Goal: Use online tool/utility: Utilize a website feature to perform a specific function

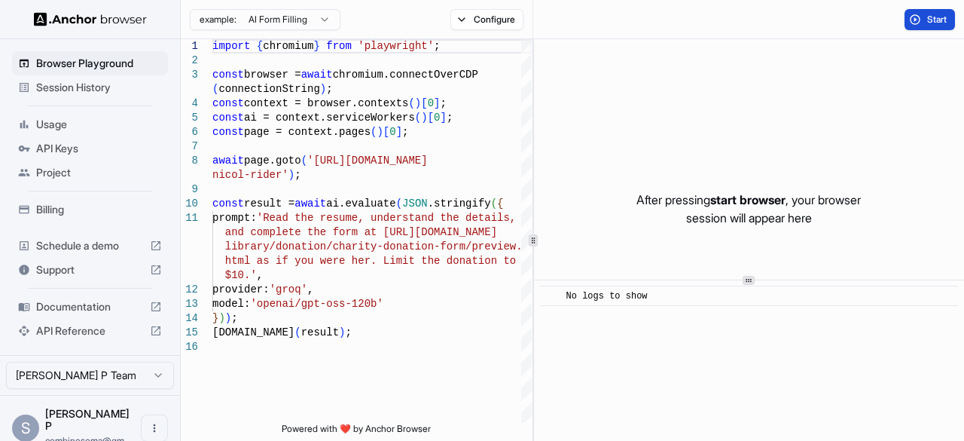
click at [924, 13] on button "Start" at bounding box center [930, 19] width 50 height 21
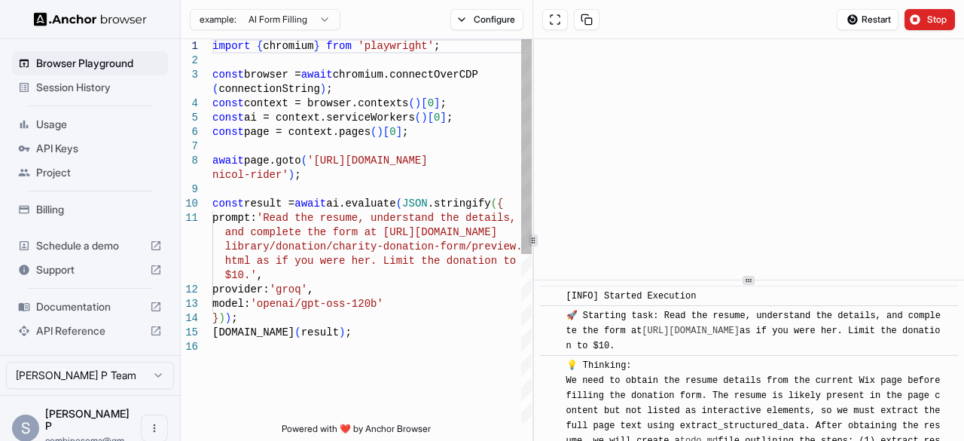
click at [316, 160] on div "const result = await ai.evaluate ( JSON .stringify ( { prompt: 'Read the resume…" at bounding box center [371, 381] width 319 height 684
click at [312, 157] on div "const result = await ai.evaluate ( JSON .stringify ( { prompt: 'Read the resume…" at bounding box center [371, 381] width 319 height 684
click at [276, 176] on div "const result = await ai.evaluate ( JSON .stringify ( { prompt: 'Read the resume…" at bounding box center [371, 381] width 319 height 684
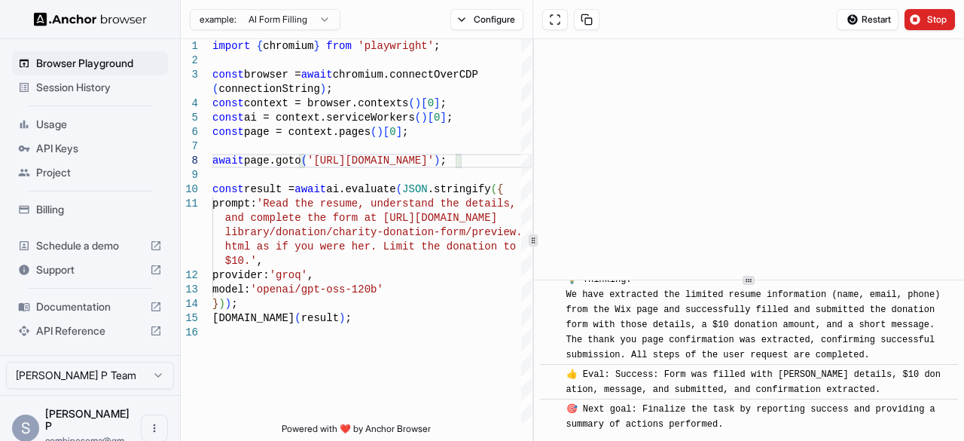
scroll to position [1328, 0]
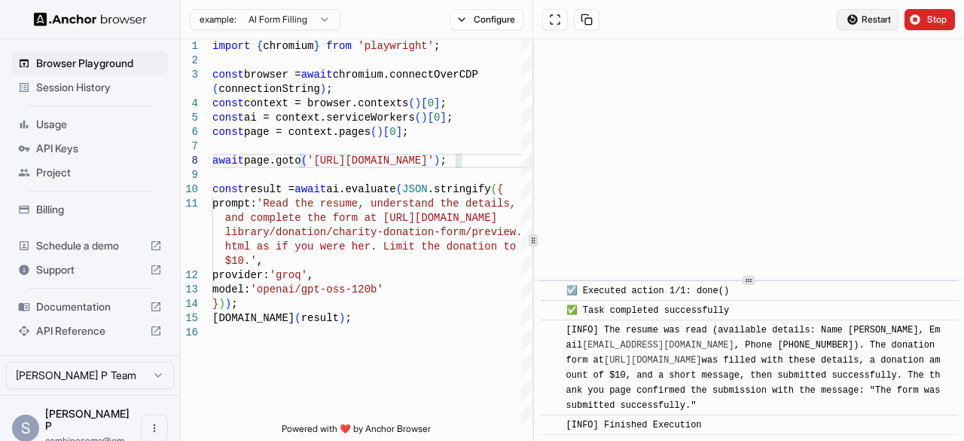
click at [868, 15] on span "Restart" at bounding box center [876, 20] width 29 height 12
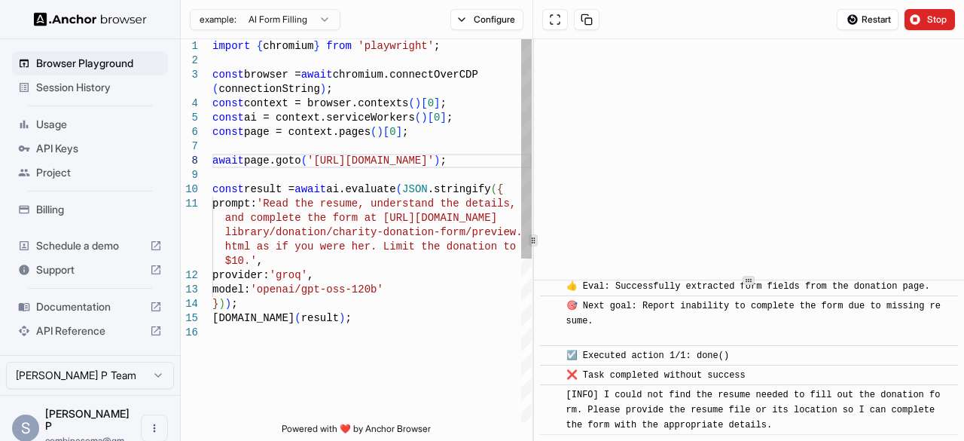
scroll to position [461, 0]
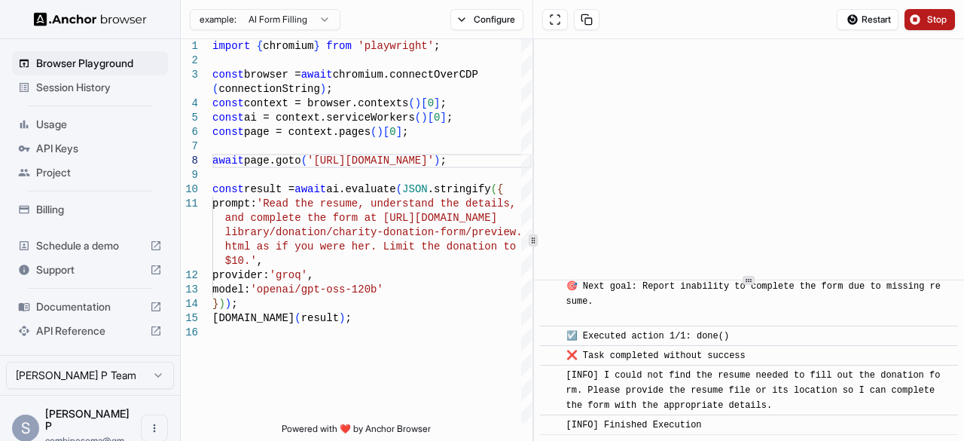
click at [934, 25] on span "Stop" at bounding box center [937, 20] width 21 height 12
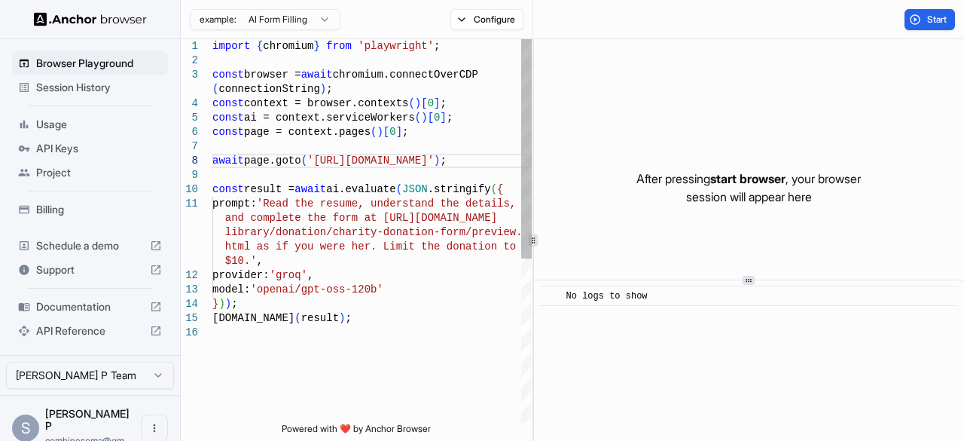
click at [276, 201] on div "const result = await ai.evaluate ( JSON .stringify ( { prompt: 'Read the resume…" at bounding box center [371, 374] width 319 height 670
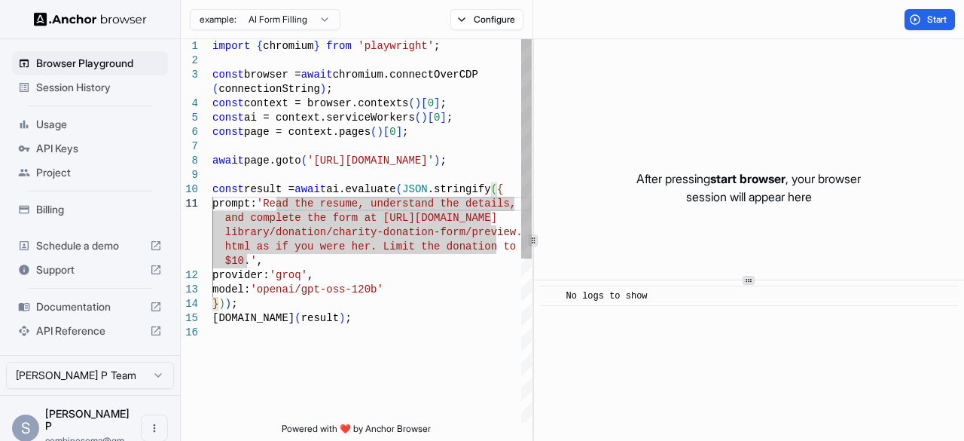
click at [243, 260] on div "const result = await ai.evaluate ( JSON .stringify ( { prompt: 'Read the resume…" at bounding box center [371, 374] width 319 height 670
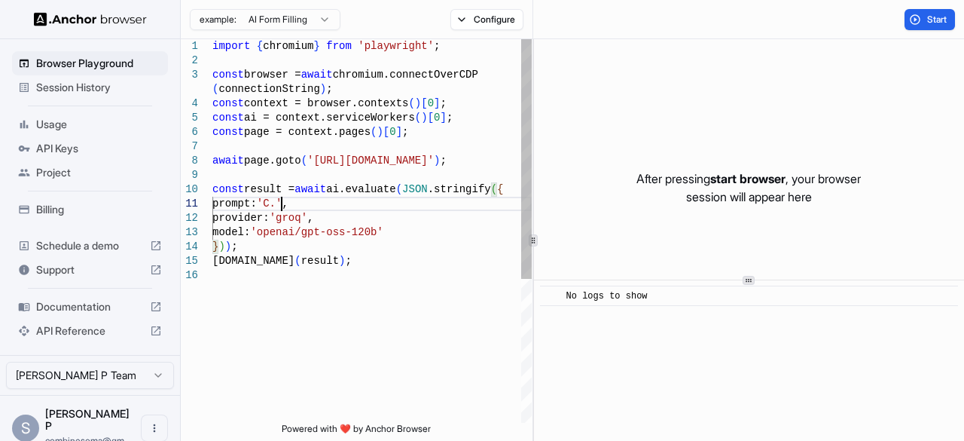
scroll to position [15, 0]
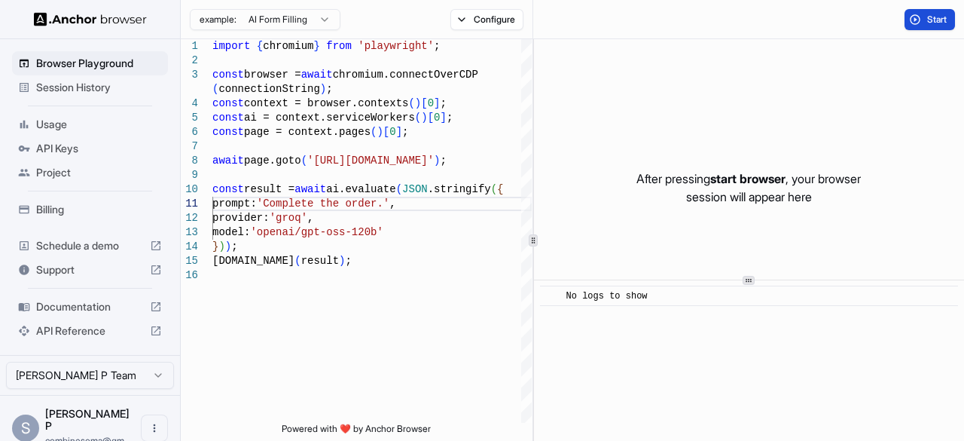
click at [925, 17] on button "Start" at bounding box center [930, 19] width 50 height 21
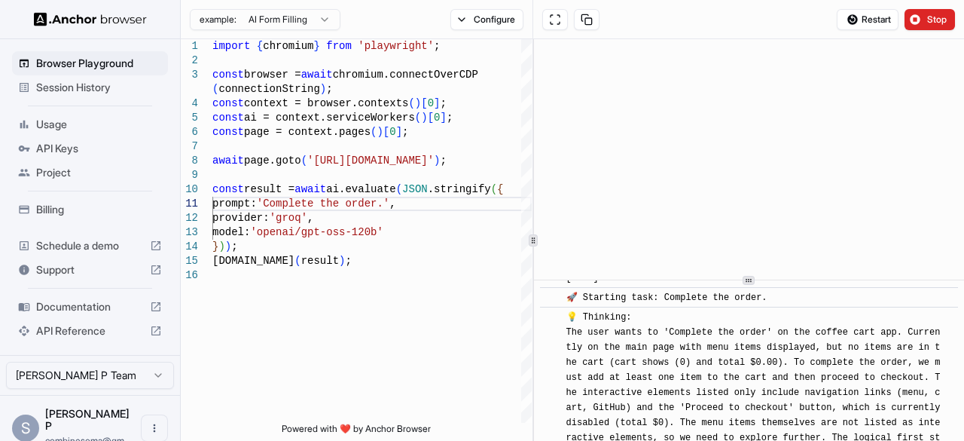
scroll to position [0, 0]
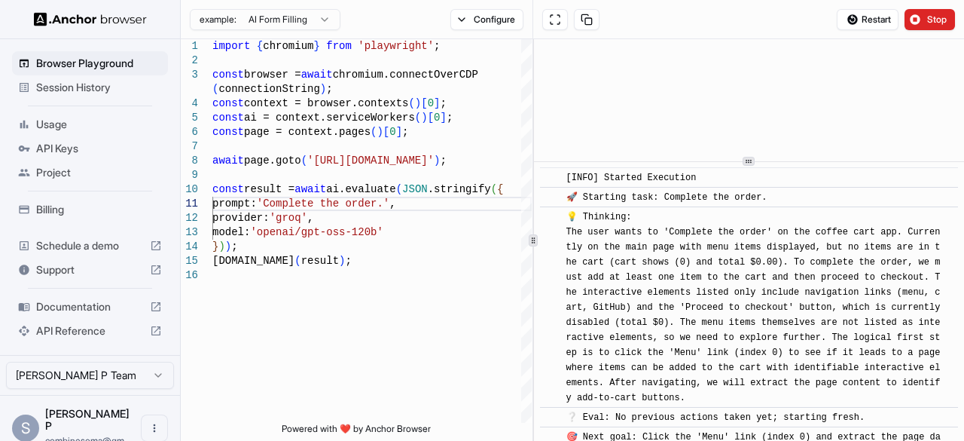
click at [745, 159] on icon at bounding box center [749, 161] width 8 height 8
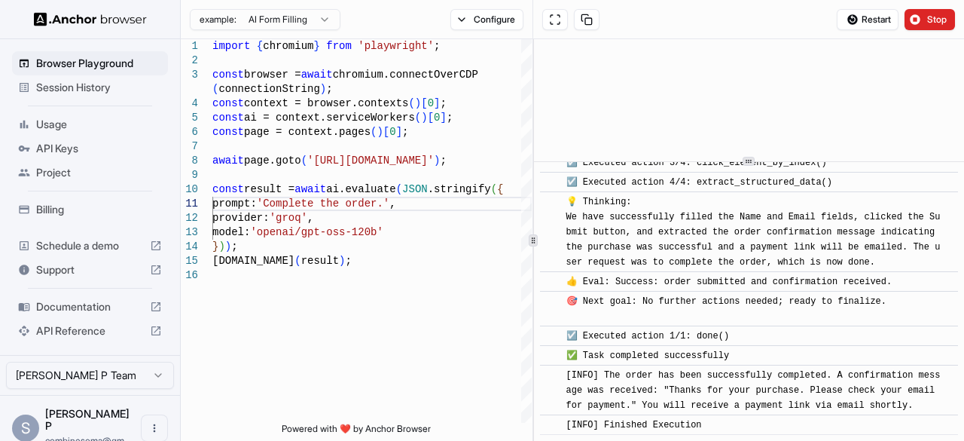
scroll to position [1750, 0]
click at [311, 162] on div "const result = await ai.evaluate ( JSON .stringify ( { prompt: 'Complete the or…" at bounding box center [371, 345] width 319 height 612
click at [449, 157] on div "const result = await ai.evaluate ( JSON .stringify ( { prompt: 'Complete the or…" at bounding box center [371, 345] width 319 height 612
click at [331, 206] on div "const result = await ai.evaluate ( JSON .stringify ( { prompt: 'Complete the or…" at bounding box center [371, 345] width 319 height 612
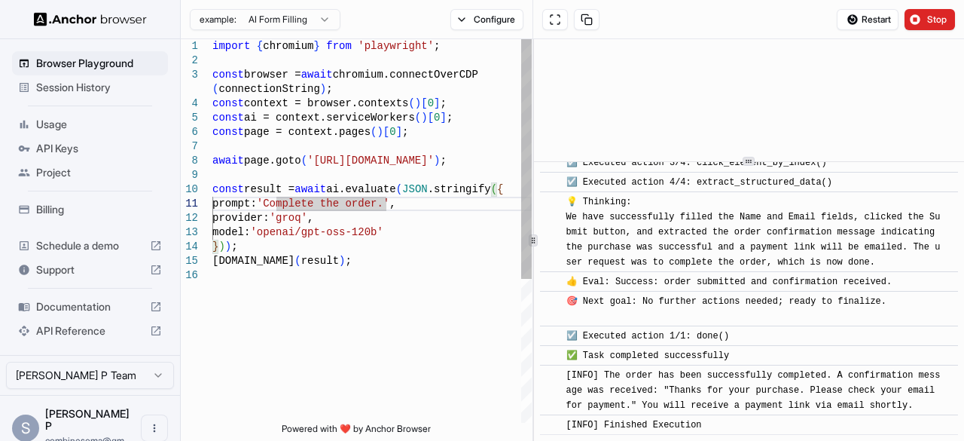
click at [377, 205] on div "const result = await ai.evaluate ( JSON .stringify ( { prompt: 'Complete the or…" at bounding box center [371, 345] width 319 height 612
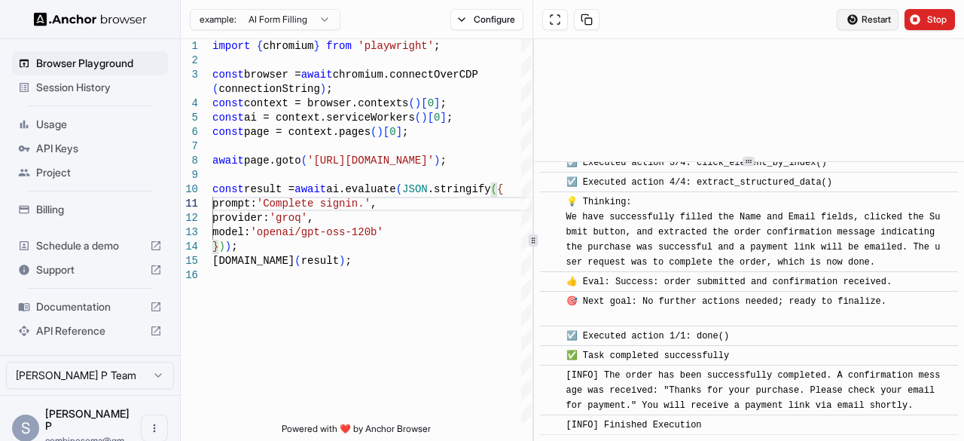
click at [887, 22] on span "Restart" at bounding box center [876, 20] width 29 height 12
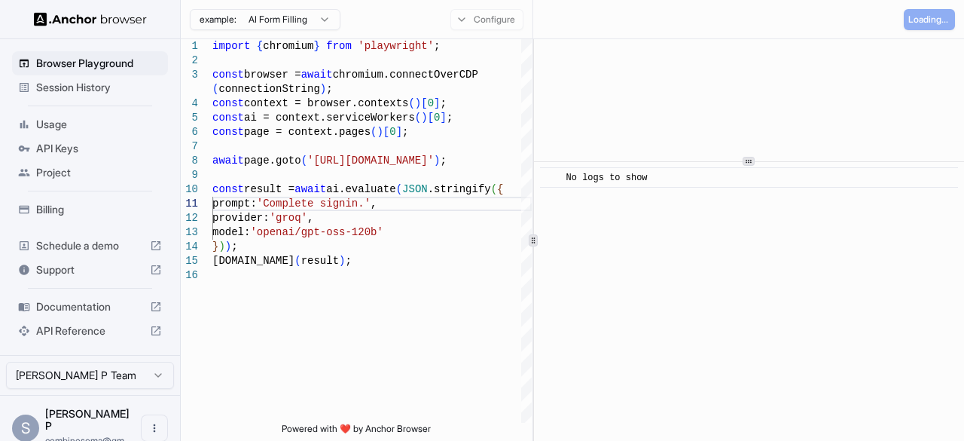
scroll to position [0, 0]
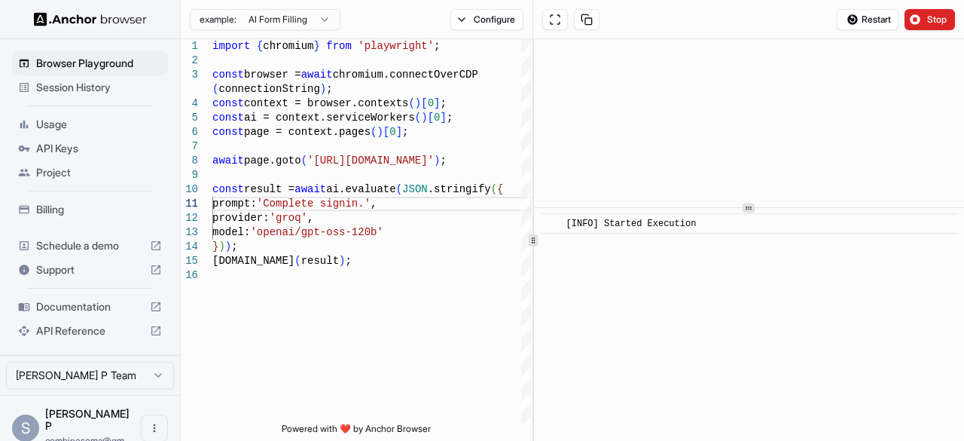
click at [747, 208] on div at bounding box center [749, 207] width 430 height 1
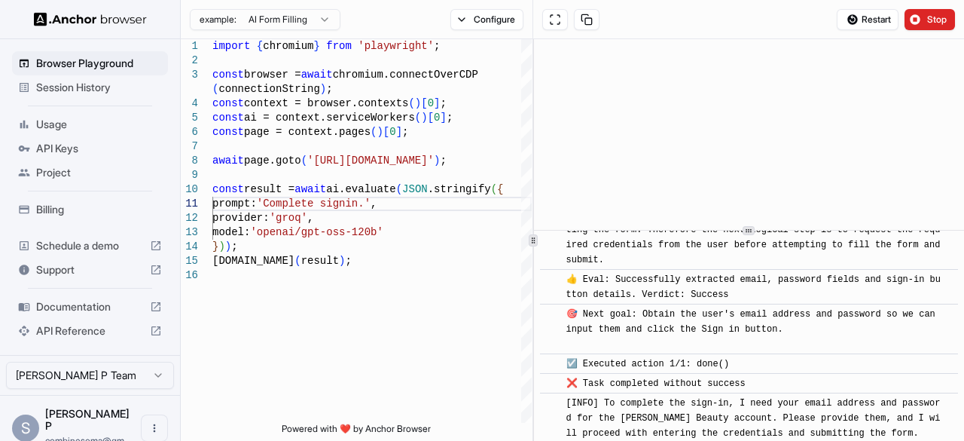
scroll to position [366, 0]
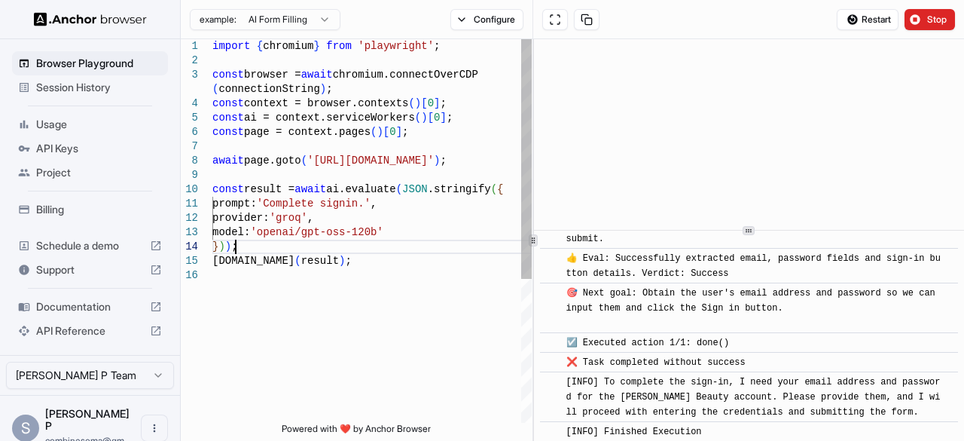
click at [444, 243] on div "const result = await ai.evaluate ( JSON .stringify ( { prompt: 'Complete signin…" at bounding box center [371, 345] width 319 height 612
type textarea "**********"
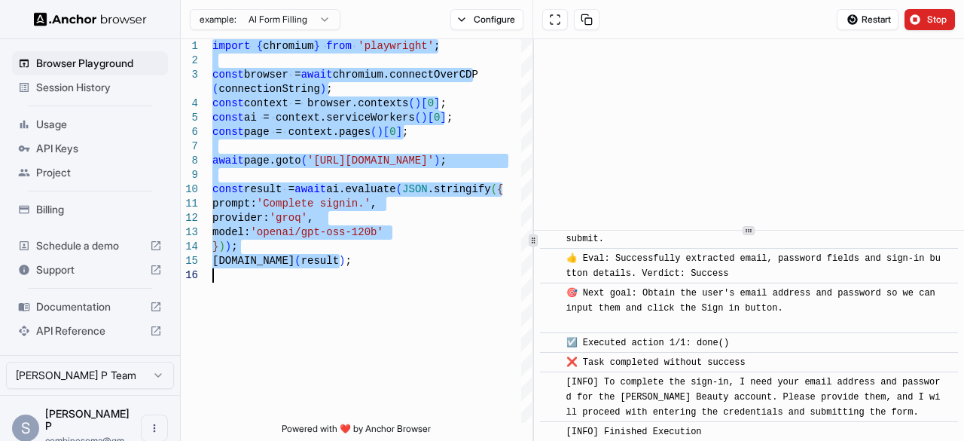
click at [711, 352] on div "​ ❌ Task completed without success" at bounding box center [749, 362] width 418 height 20
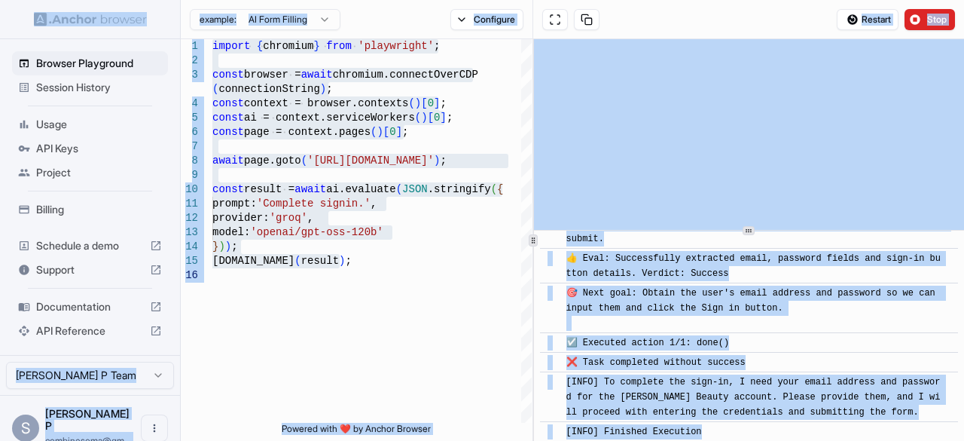
click at [711, 352] on div "​ ❌ Task completed without success" at bounding box center [749, 362] width 418 height 20
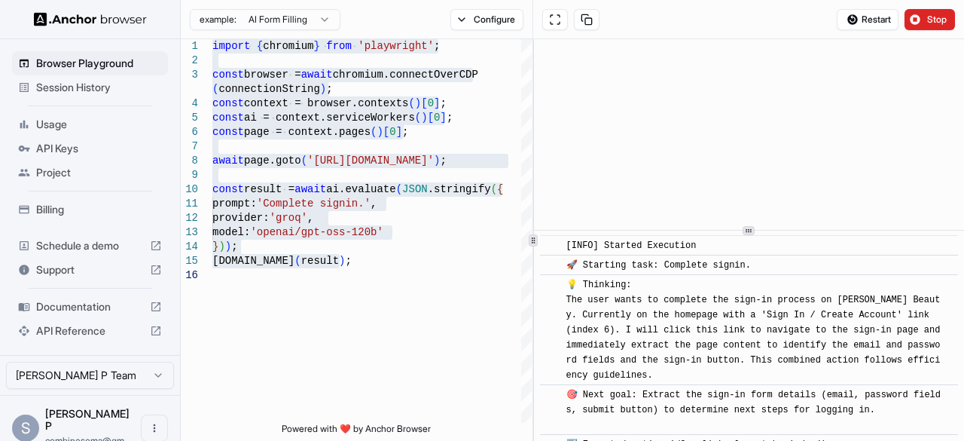
scroll to position [0, 0]
click at [566, 245] on span "[INFO] Started Execution" at bounding box center [631, 246] width 130 height 11
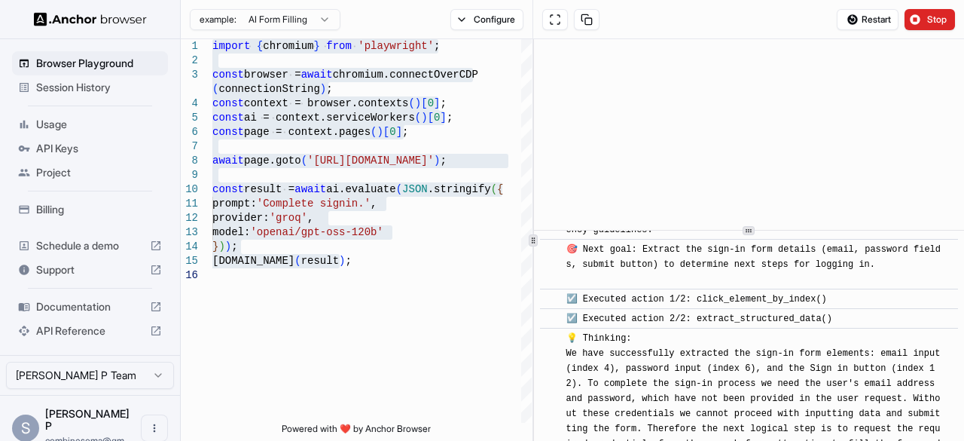
scroll to position [366, 0]
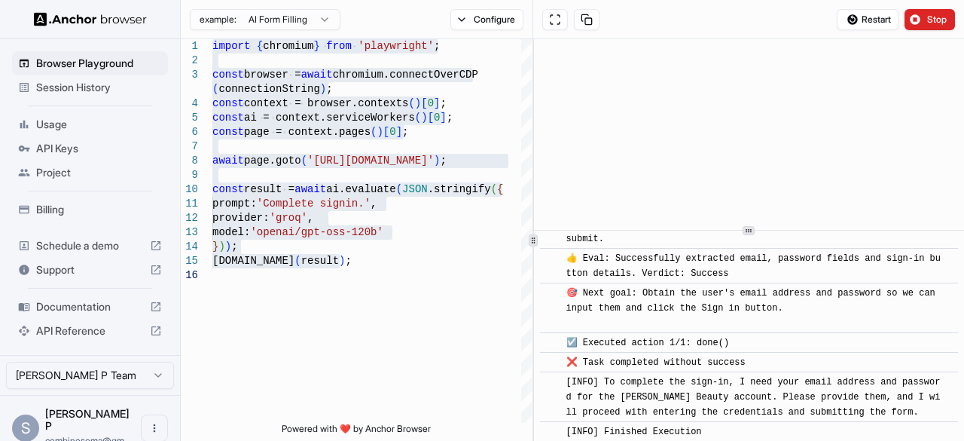
click at [702, 426] on span "[INFO] Finished Execution" at bounding box center [634, 431] width 136 height 11
copy div "[INFO] Started Execution ​ 🚀 Starting task: Complete signin. ​ 💡 Thinking: The …"
click at [107, 25] on img at bounding box center [90, 19] width 113 height 14
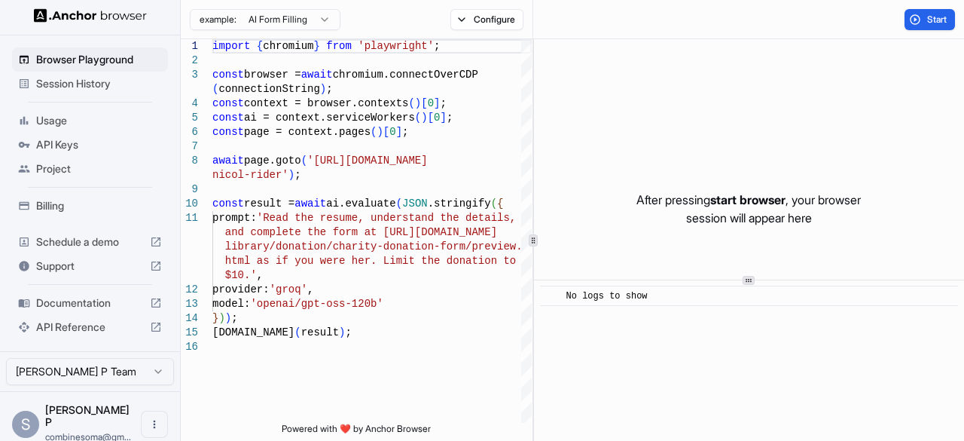
scroll to position [5, 0]
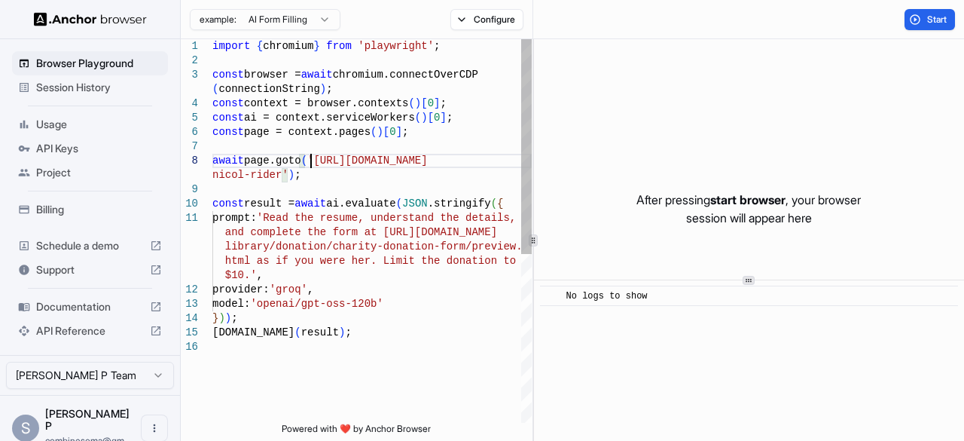
click at [312, 159] on div "import { chromium } from 'playwright' ; const browser = await chromium.connectO…" at bounding box center [371, 381] width 319 height 684
click at [271, 174] on div "import { chromium } from 'playwright' ; const browser = await chromium.connectO…" at bounding box center [371, 381] width 319 height 684
click at [278, 175] on div "import { chromium } from 'playwright' ; const browser = await chromium.connectO…" at bounding box center [371, 381] width 319 height 684
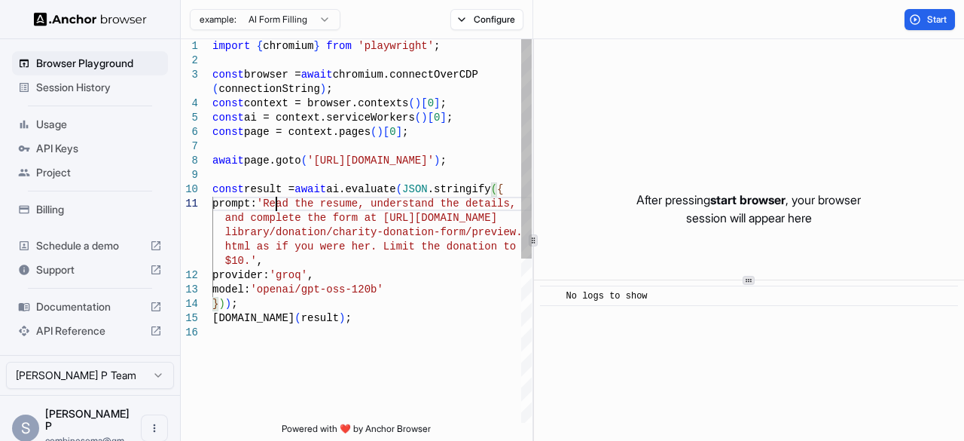
click at [278, 203] on div "import { chromium } from 'playwright' ; const browser = await chromium.connectO…" at bounding box center [371, 374] width 319 height 670
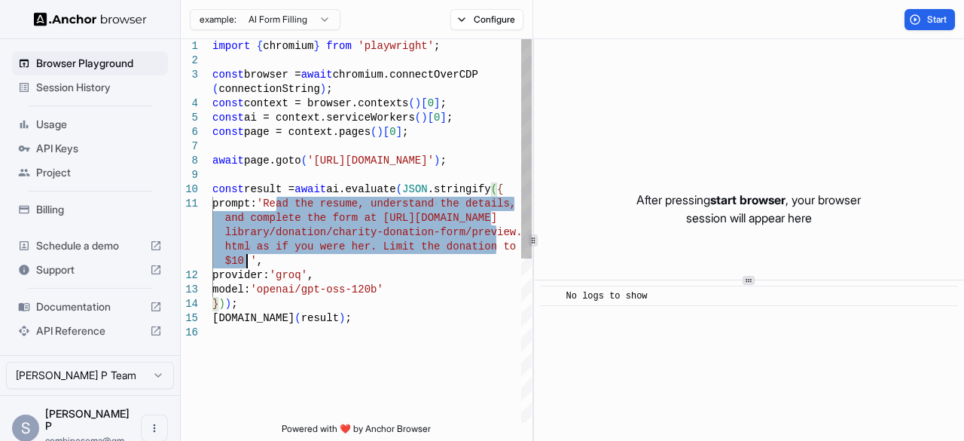
click at [247, 257] on div "import { chromium } from 'playwright' ; const browser = await chromium.connectO…" at bounding box center [371, 374] width 319 height 670
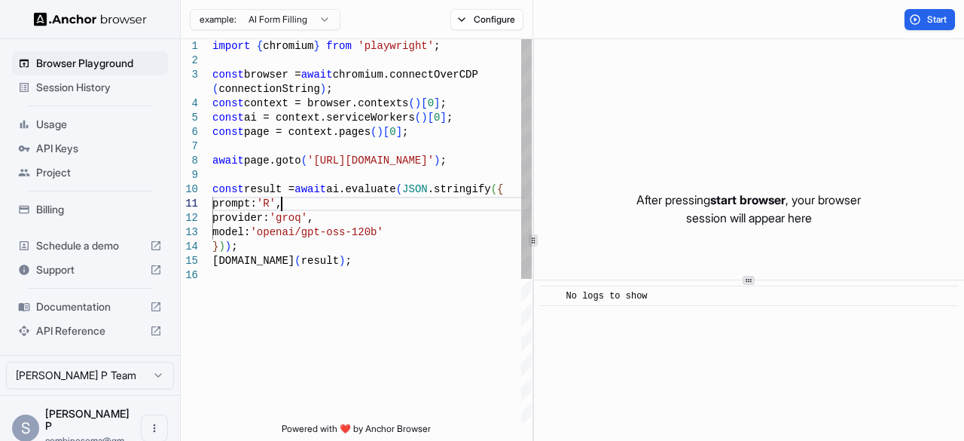
scroll to position [15, 0]
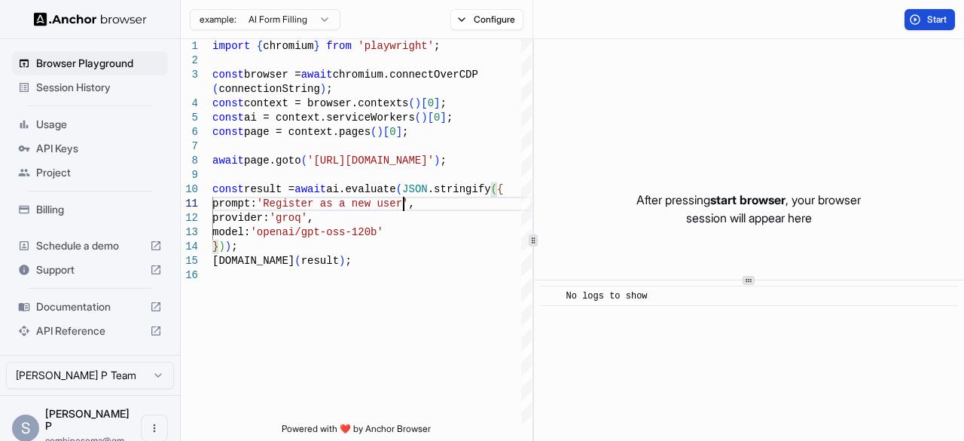
click at [932, 23] on span "Start" at bounding box center [937, 20] width 21 height 12
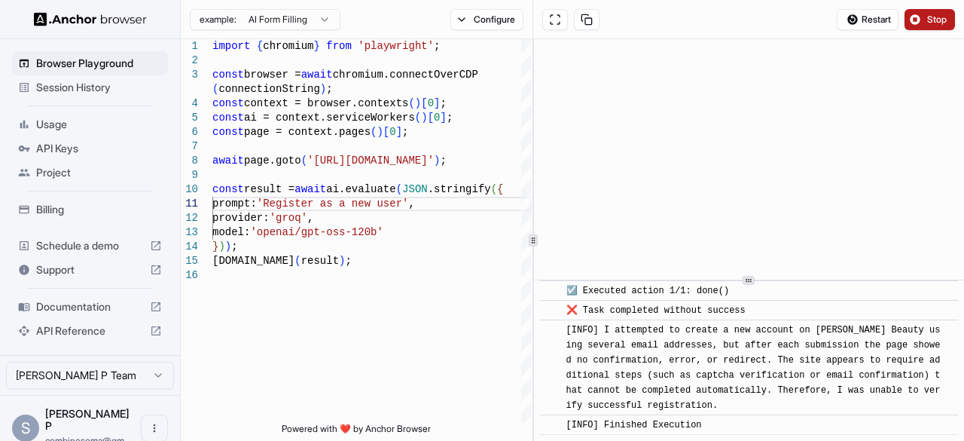
scroll to position [3024, 0]
click at [309, 157] on div "import { chromium } from 'playwright' ; const browser = await chromium.connectO…" at bounding box center [371, 345] width 319 height 612
click at [496, 157] on div "import { chromium } from 'playwright' ; const browser = await chromium.connectO…" at bounding box center [371, 345] width 319 height 612
click at [275, 201] on div "import { chromium } from 'playwright' ; const browser = await chromium.connectO…" at bounding box center [371, 345] width 319 height 612
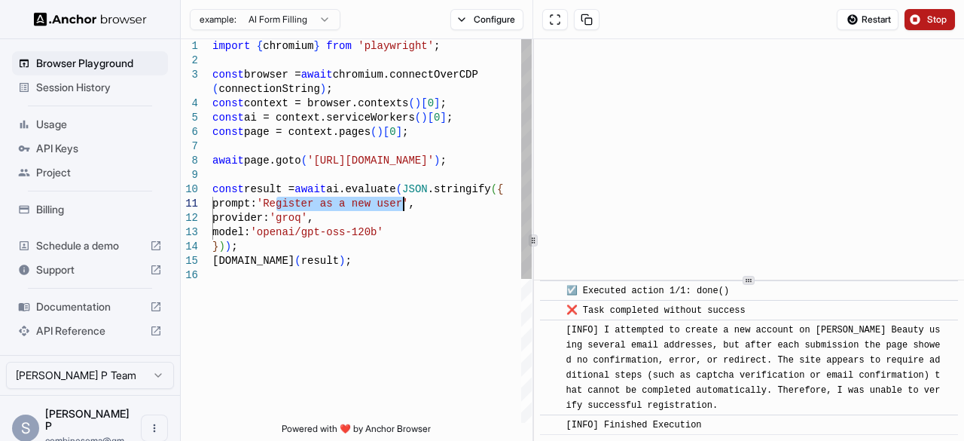
click at [402, 204] on div "import { chromium } from 'playwright' ; const browser = await chromium.connectO…" at bounding box center [371, 345] width 319 height 612
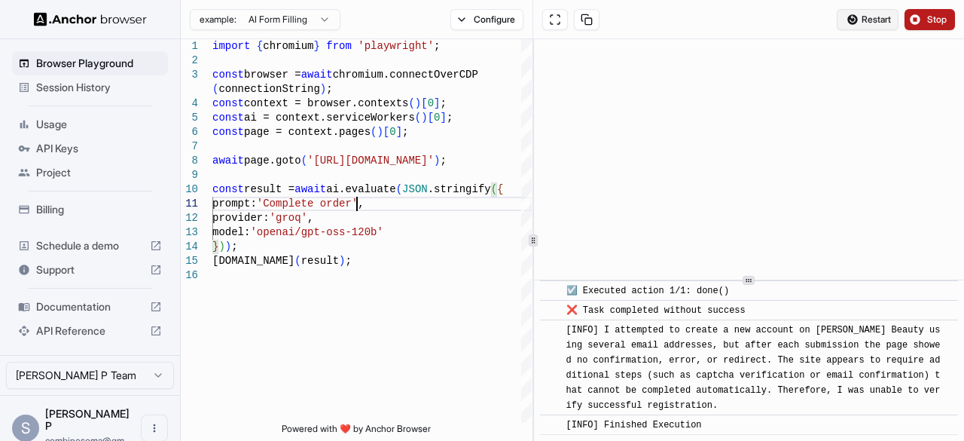
click at [866, 17] on span "Restart" at bounding box center [876, 20] width 29 height 12
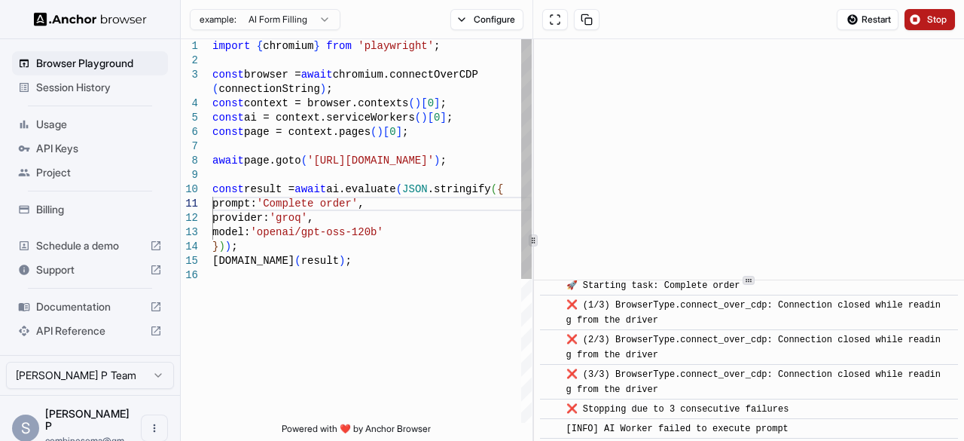
scroll to position [50, 0]
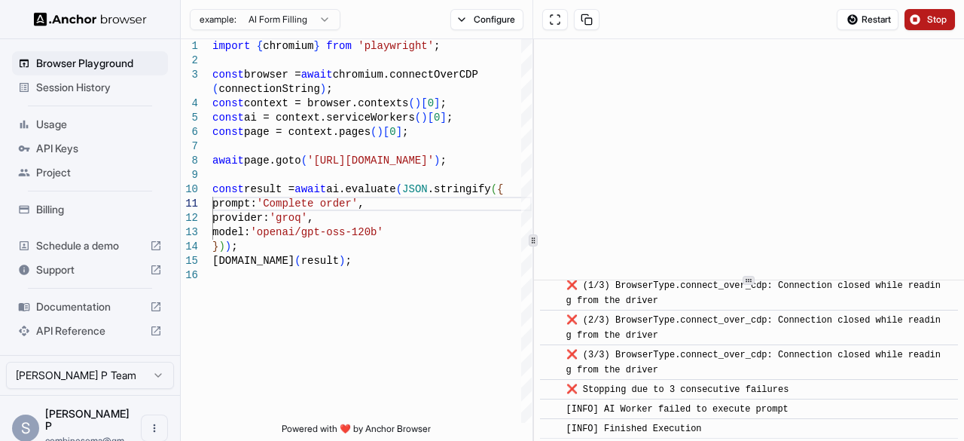
click at [869, 7] on div "Restart Stop" at bounding box center [748, 19] width 431 height 39
click at [868, 23] on span "Restart" at bounding box center [876, 20] width 29 height 12
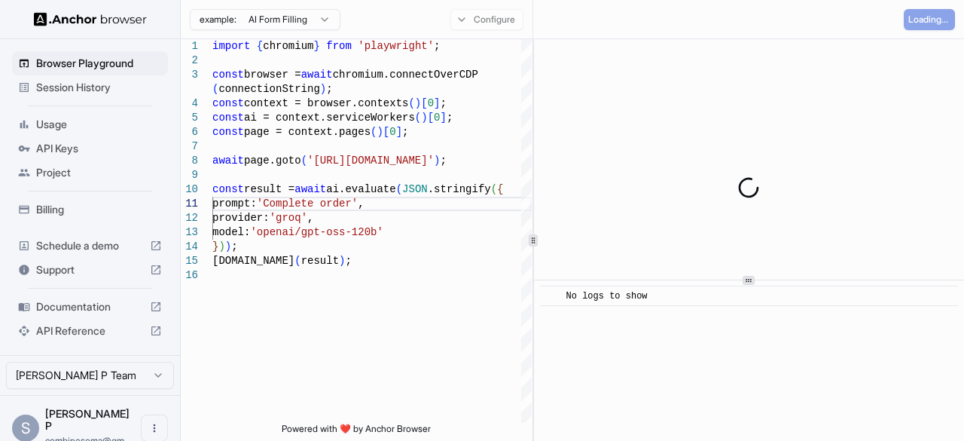
scroll to position [0, 0]
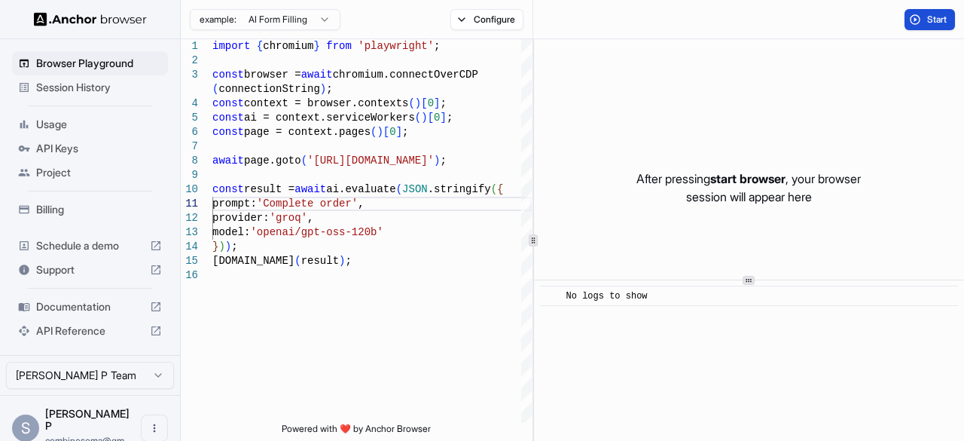
click at [923, 14] on button "Start" at bounding box center [930, 19] width 50 height 21
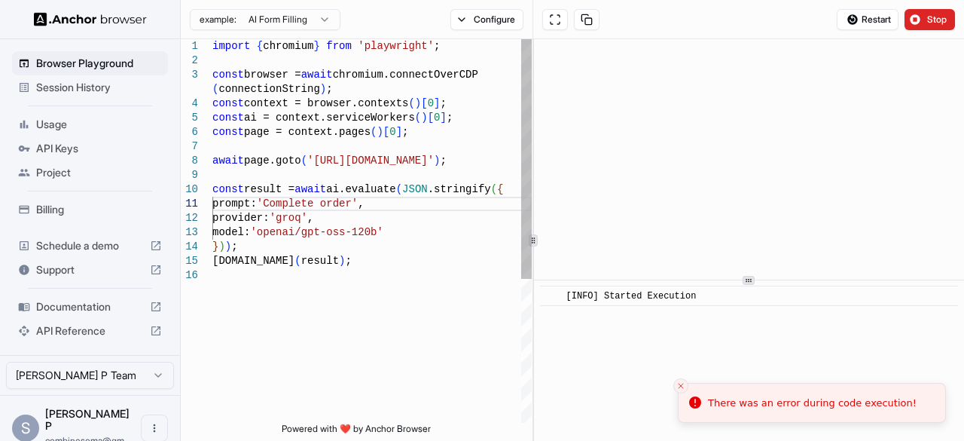
click at [374, 331] on div "import { chromium } from 'playwright' ; const browser = await chromium.connectO…" at bounding box center [371, 345] width 319 height 612
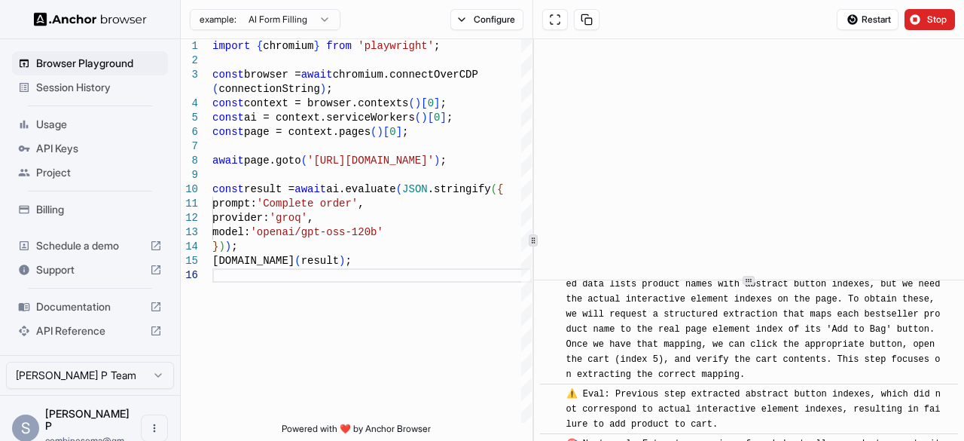
scroll to position [1667, 0]
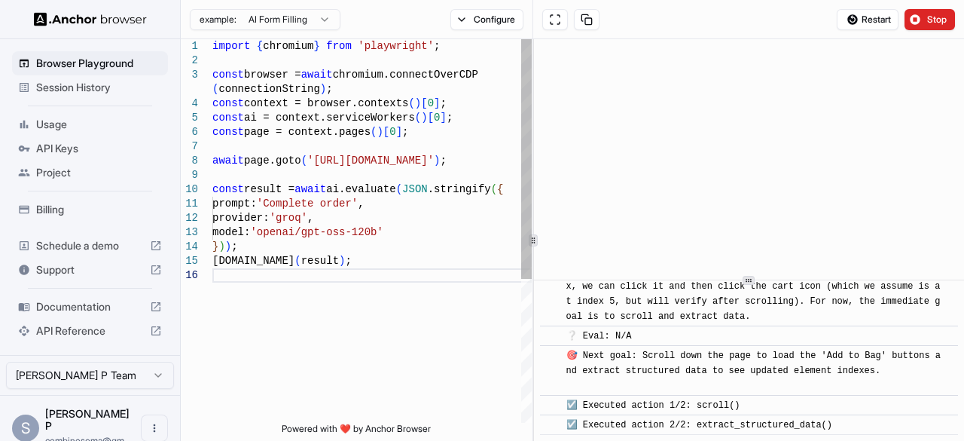
click at [425, 175] on div "import { chromium } from 'playwright' ; const browser = await chromium.connectO…" at bounding box center [371, 345] width 319 height 612
type textarea "**********"
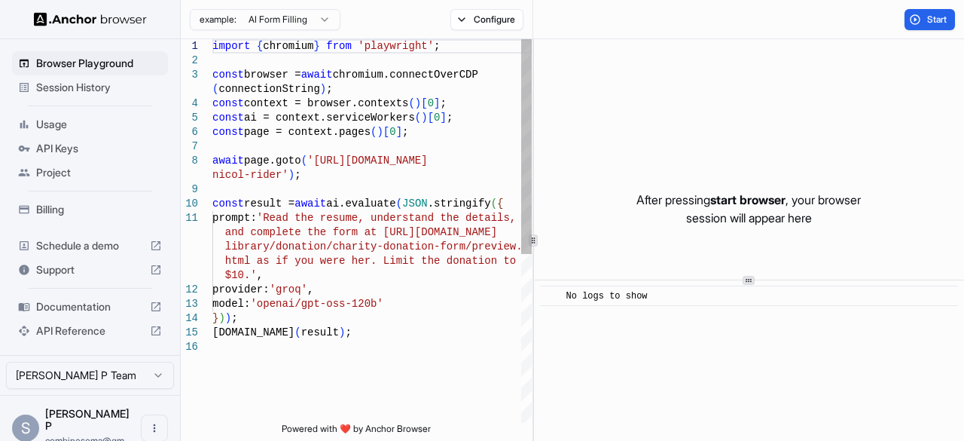
click at [402, 323] on div "import { chromium } from 'playwright' ; const browser = await chromium.connectO…" at bounding box center [371, 381] width 319 height 684
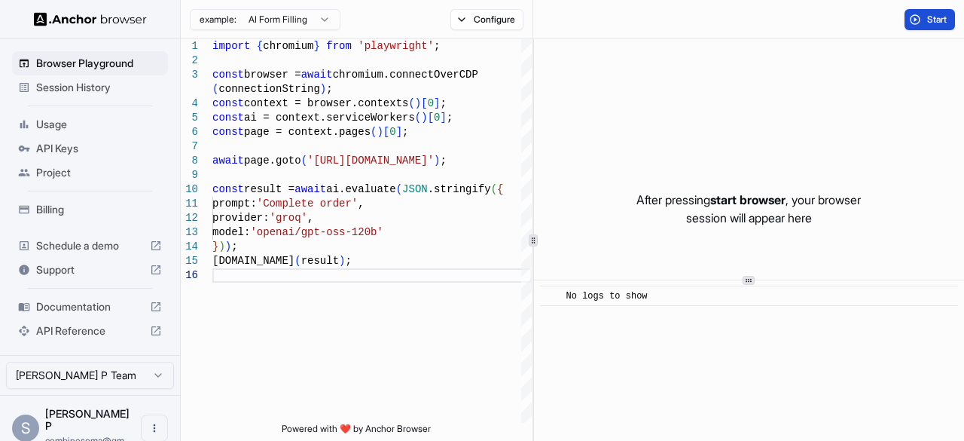
click at [932, 17] on span "Start" at bounding box center [937, 20] width 21 height 12
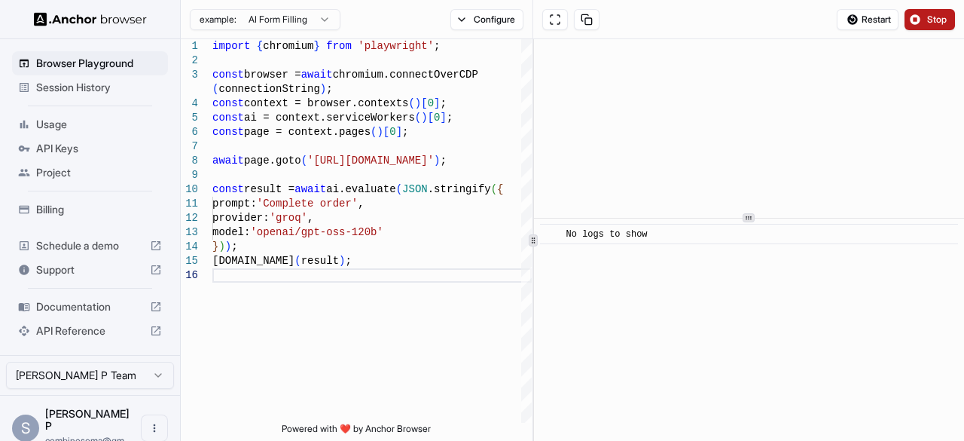
click at [785, 218] on div at bounding box center [749, 218] width 430 height 1
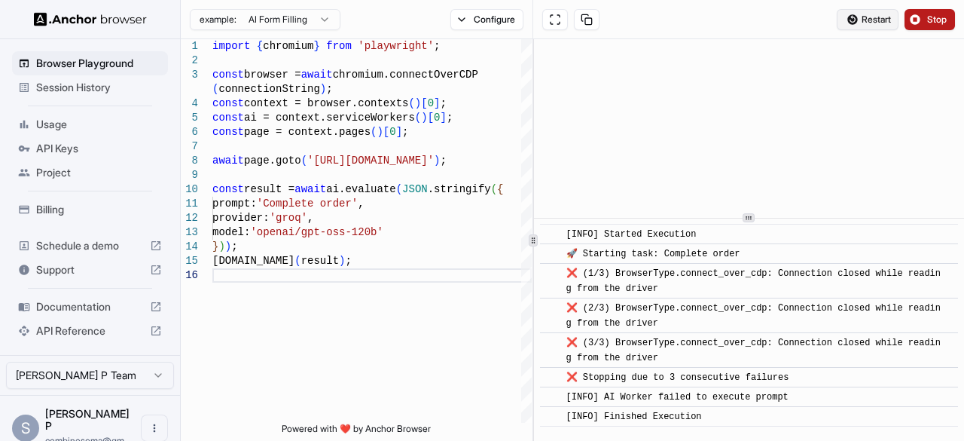
click at [869, 13] on button "Restart" at bounding box center [868, 19] width 62 height 21
click at [454, 166] on div "import { chromium } from 'playwright' ; const browser = await chromium.connectO…" at bounding box center [371, 345] width 319 height 612
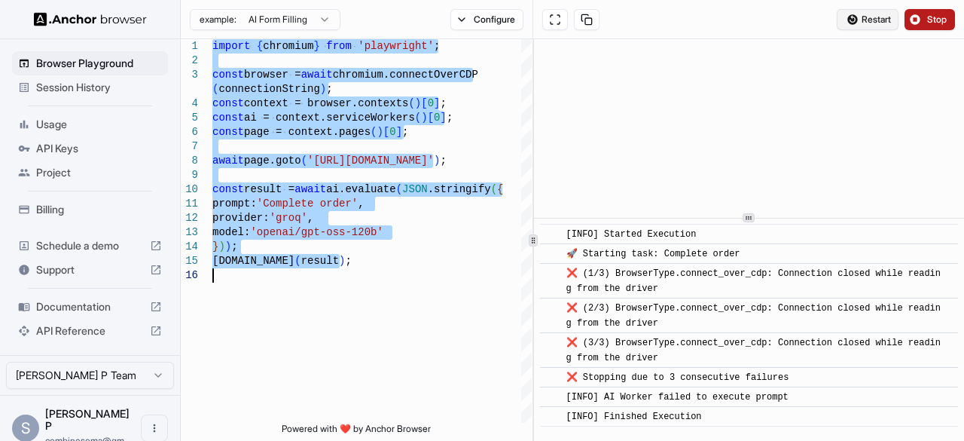
click at [874, 19] on span "Restart" at bounding box center [876, 20] width 29 height 12
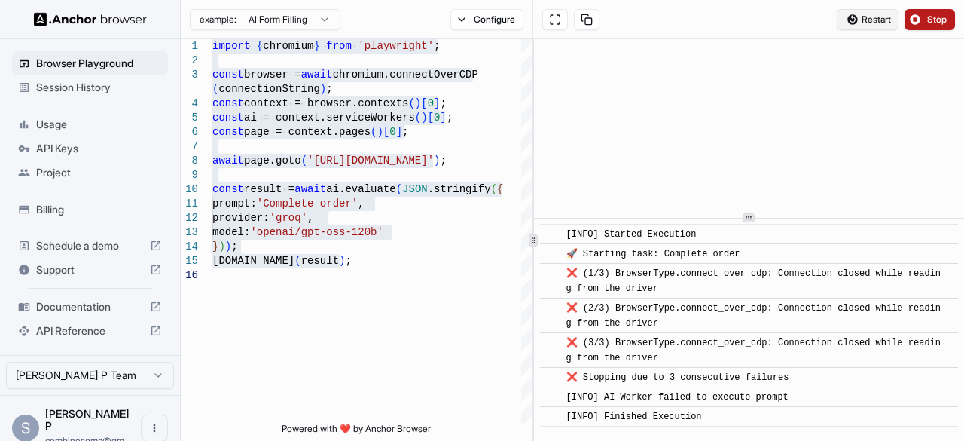
click at [858, 17] on button "Restart" at bounding box center [868, 19] width 62 height 21
click at [856, 21] on button "Restart" at bounding box center [868, 19] width 62 height 21
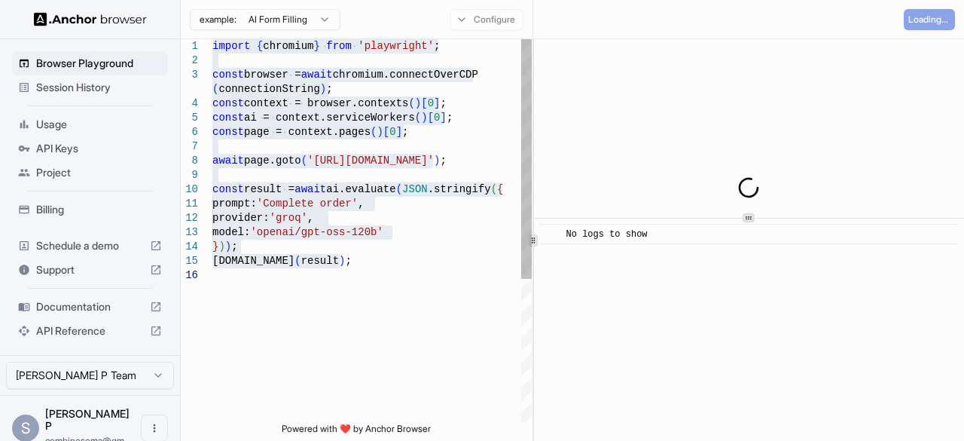
type textarea "**********"
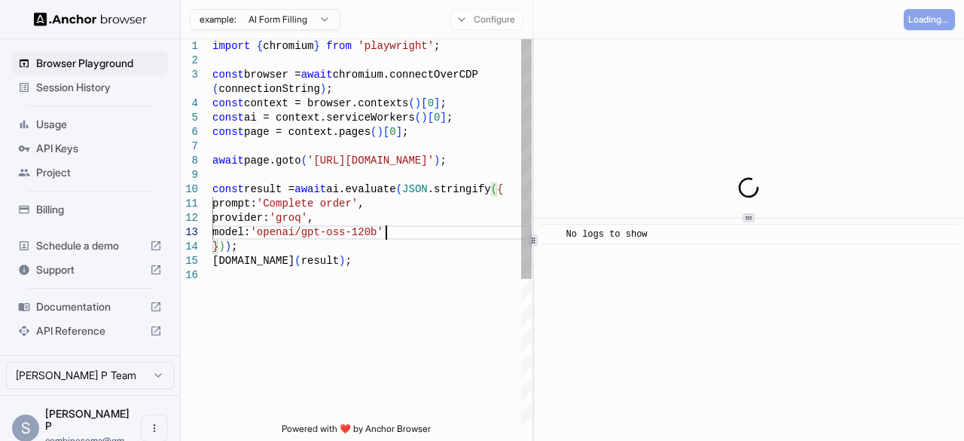
click at [440, 231] on div "import { chromium } from 'playwright' ; const browser = await chromium.connectO…" at bounding box center [371, 345] width 319 height 612
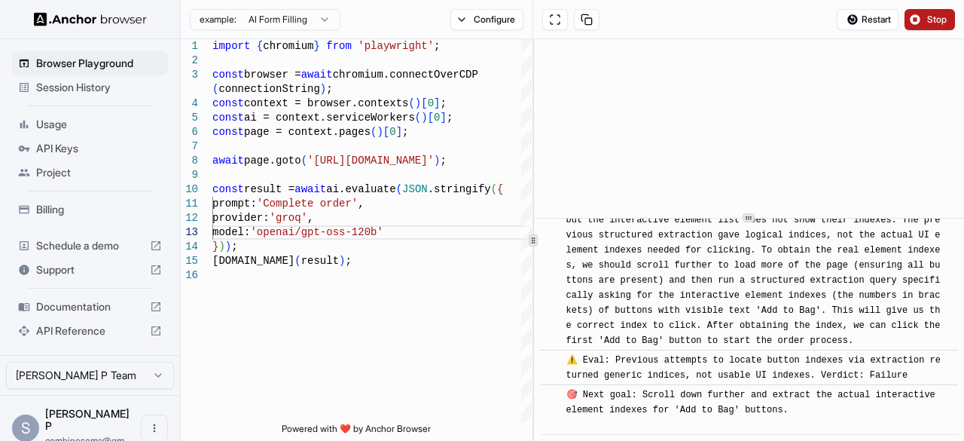
scroll to position [856, 0]
